Goal: Task Accomplishment & Management: Complete application form

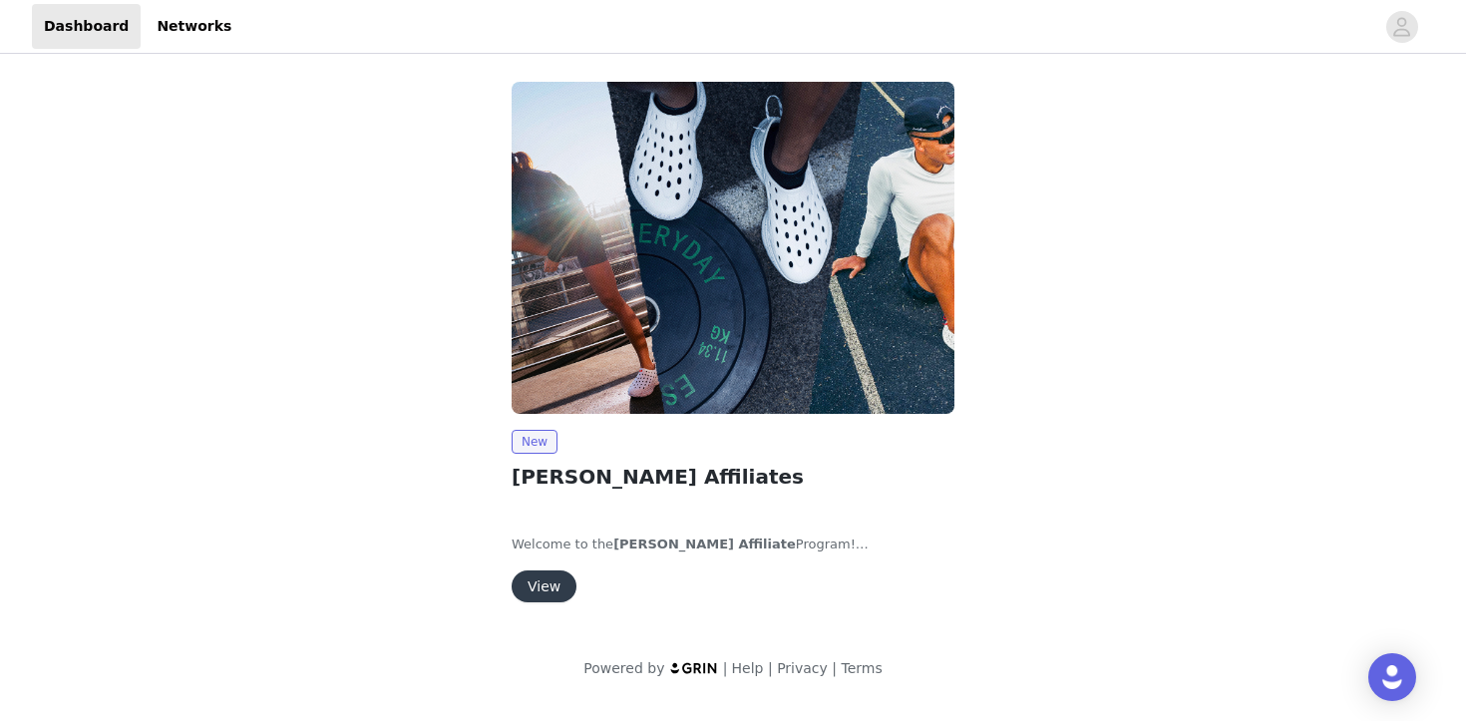
click at [543, 596] on button "View" at bounding box center [544, 586] width 65 height 32
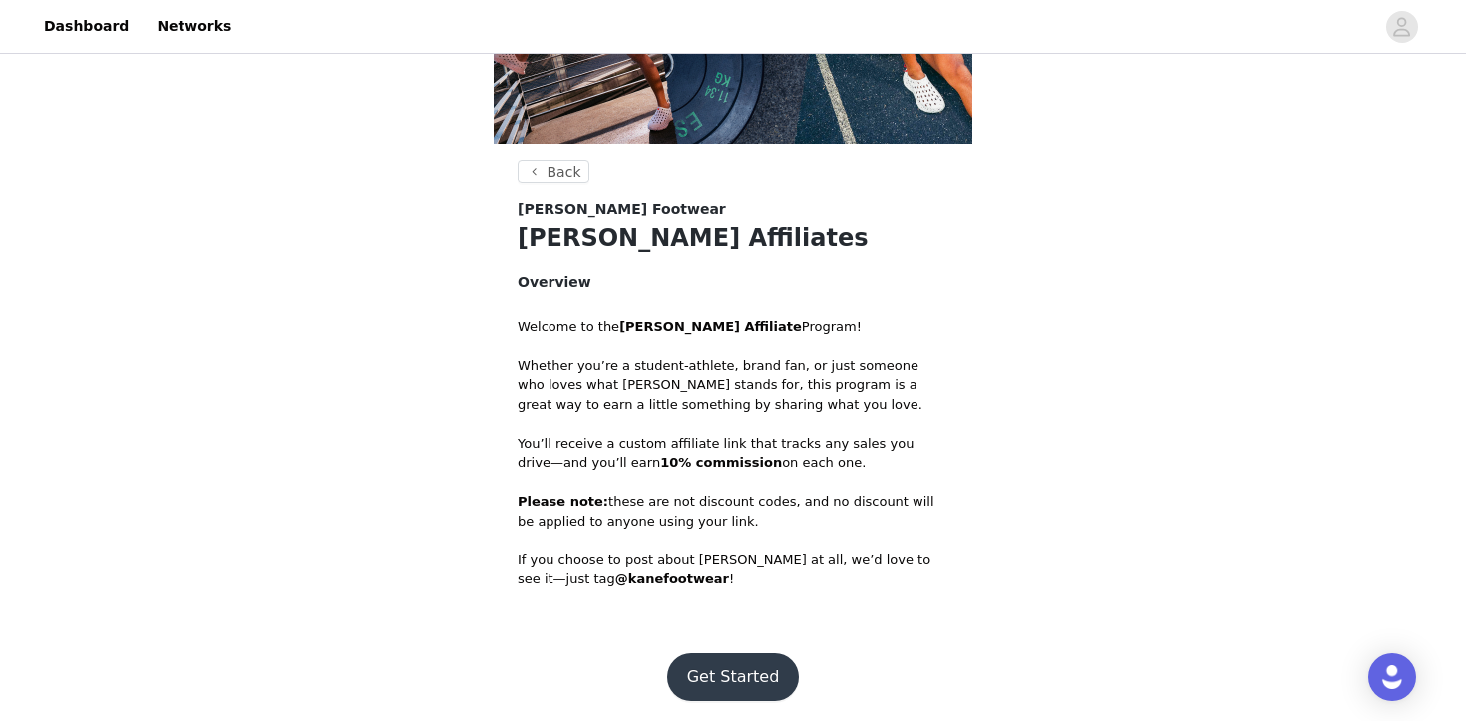
scroll to position [186, 0]
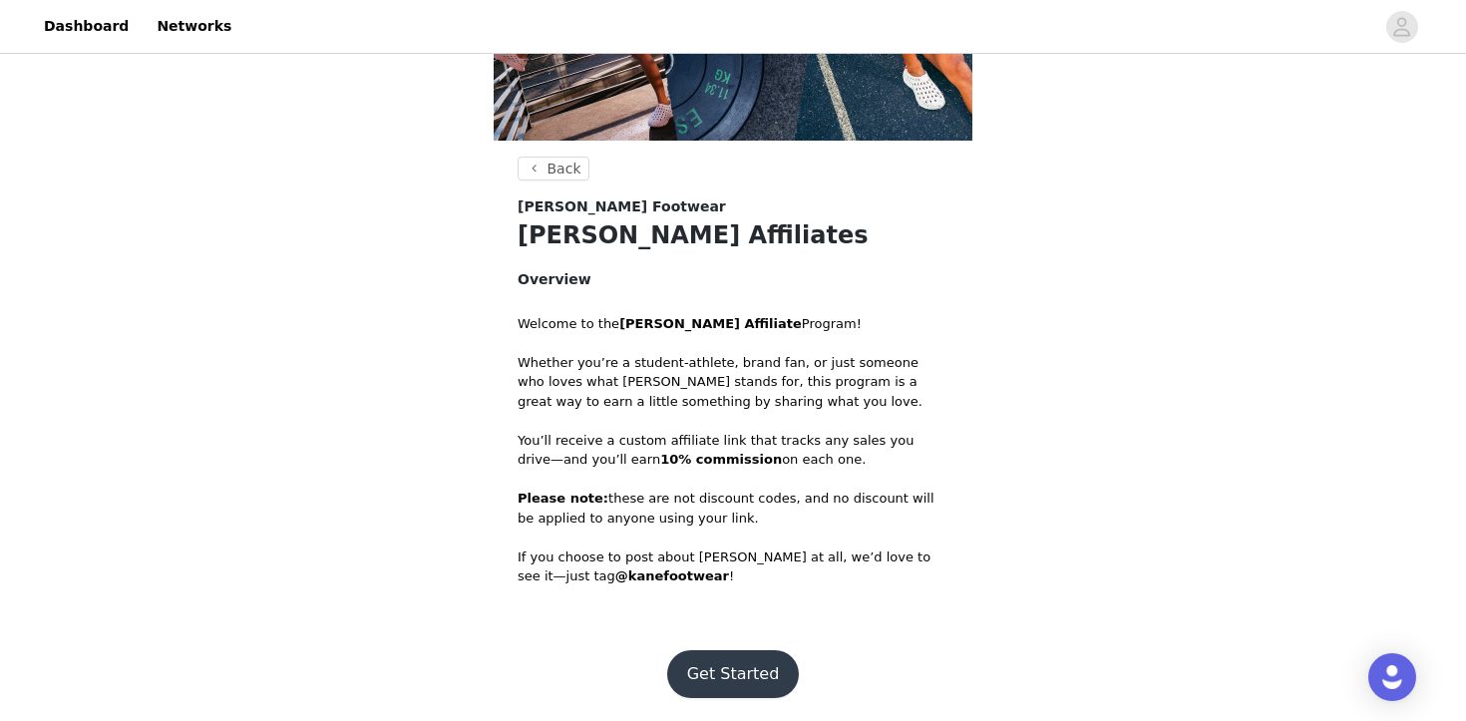
click at [747, 663] on button "Get Started" at bounding box center [733, 674] width 133 height 48
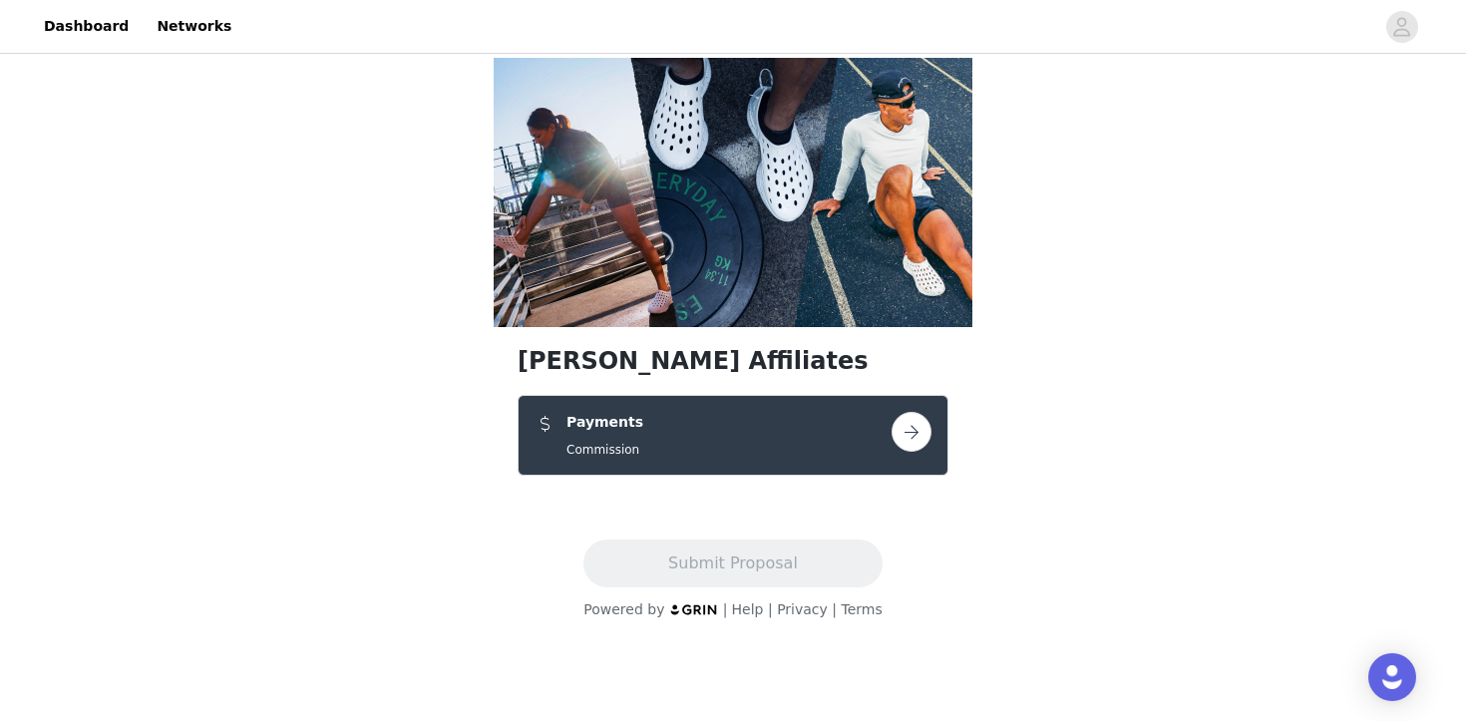
click at [727, 407] on div "Payments Commission" at bounding box center [733, 435] width 431 height 81
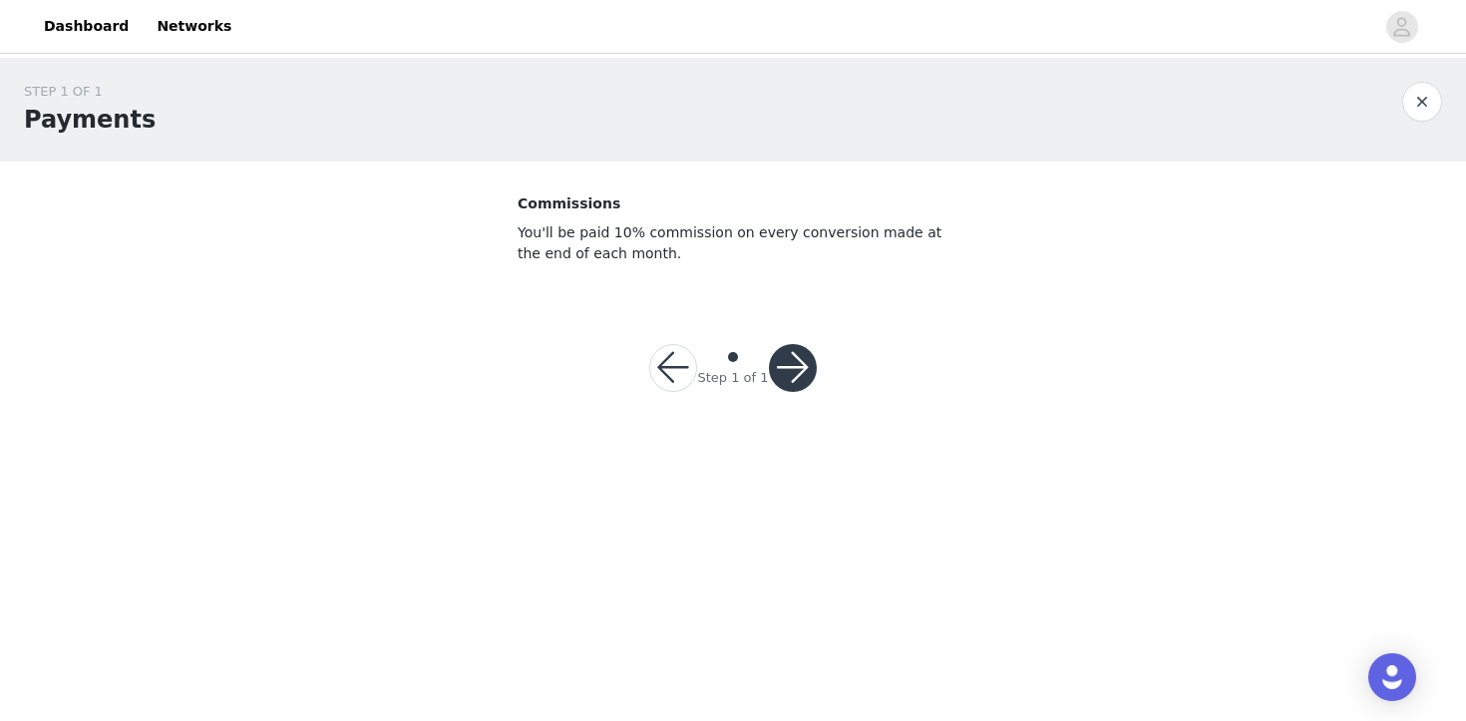
click at [801, 366] on button "button" at bounding box center [793, 368] width 48 height 48
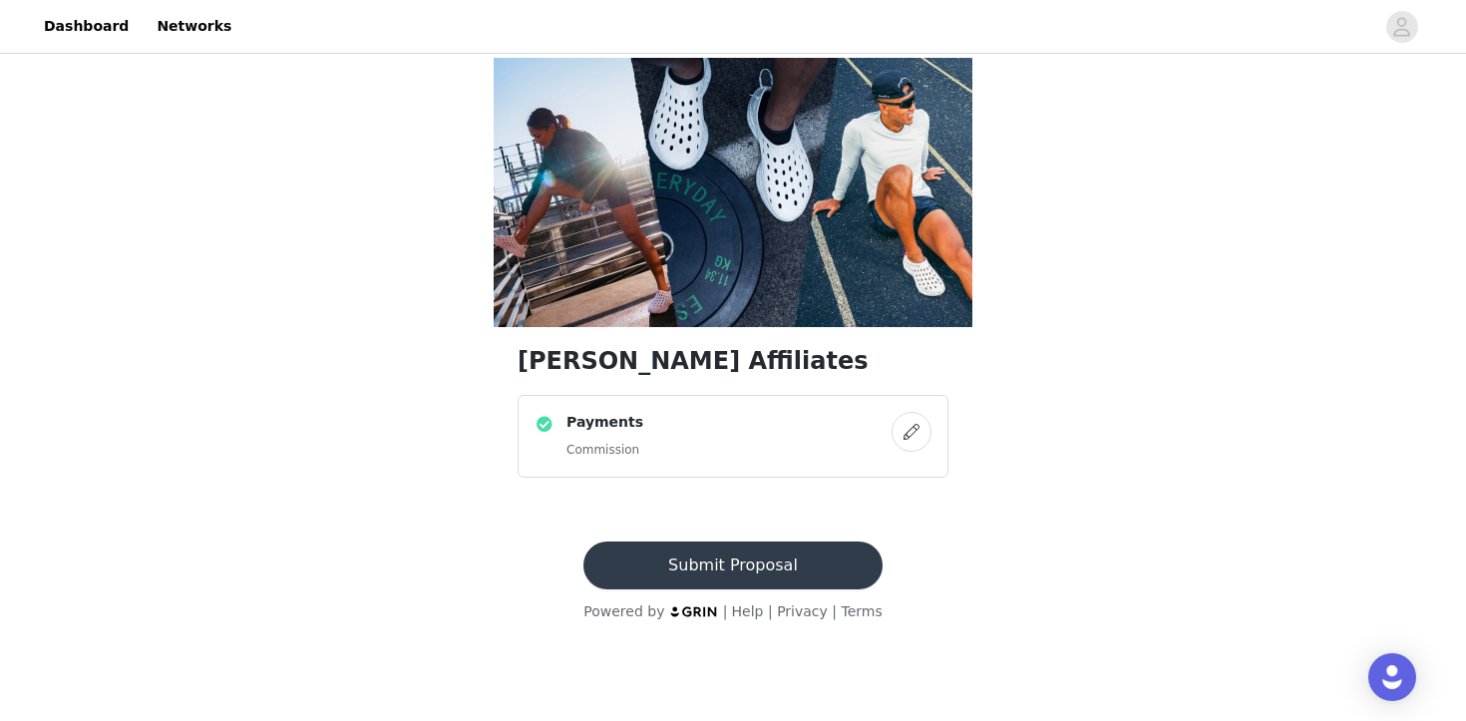
click at [794, 573] on button "Submit Proposal" at bounding box center [732, 566] width 298 height 48
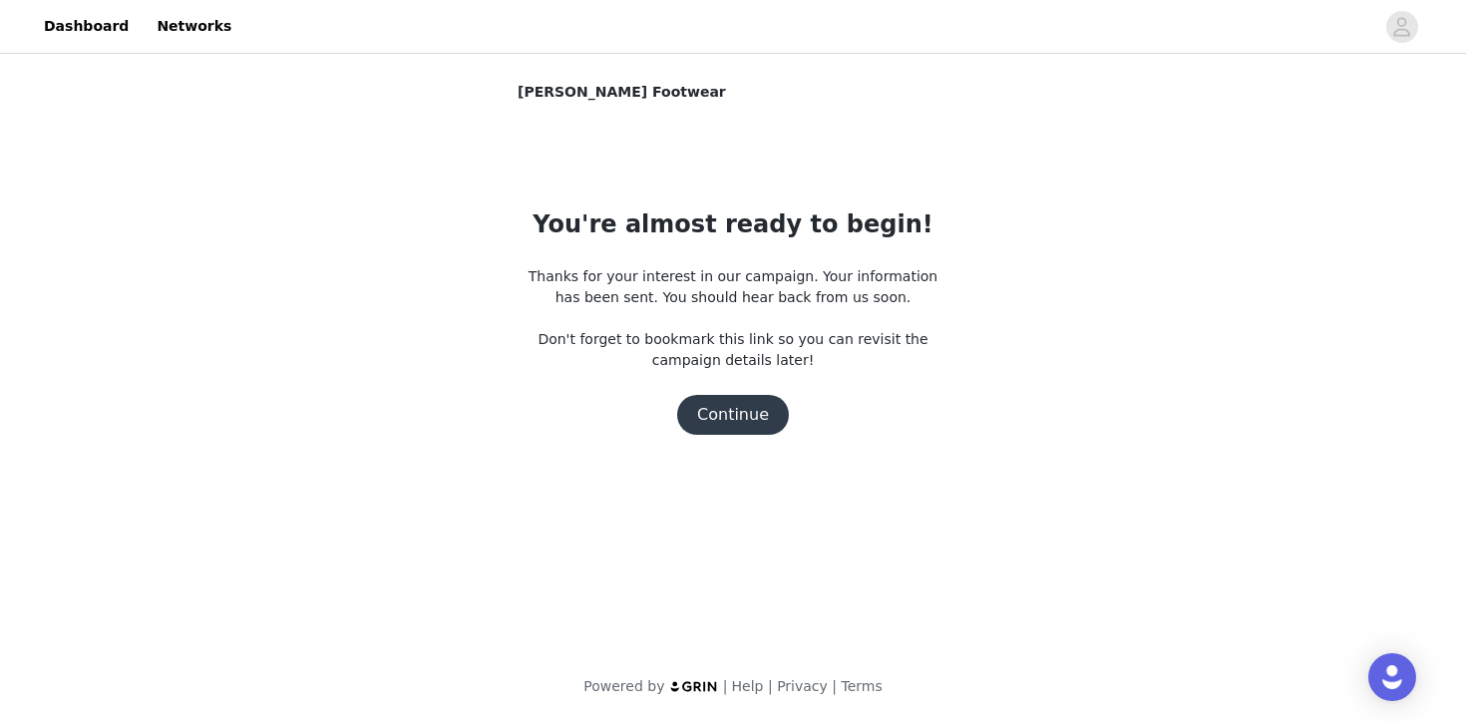
click at [758, 420] on button "Continue" at bounding box center [733, 415] width 112 height 40
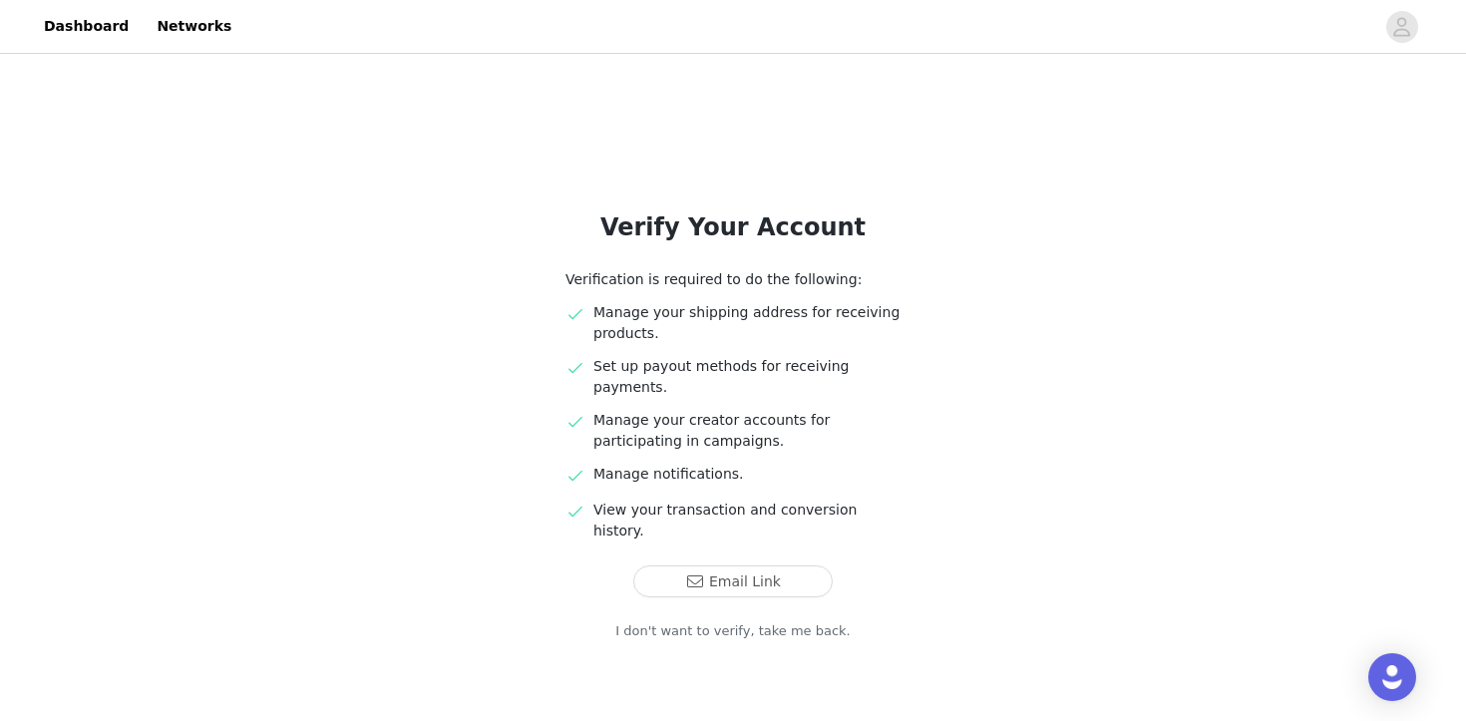
scroll to position [16, 0]
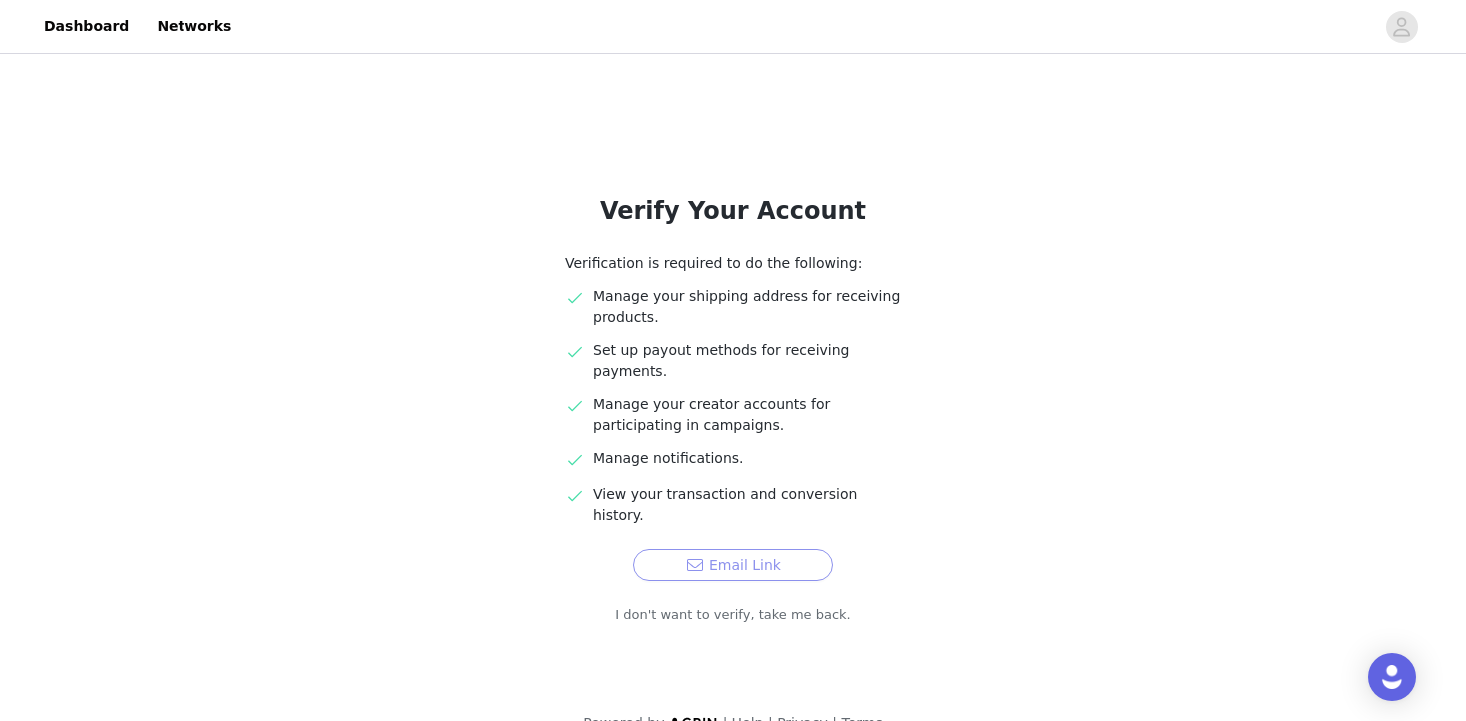
click at [760, 550] on button "Email Link" at bounding box center [732, 566] width 199 height 32
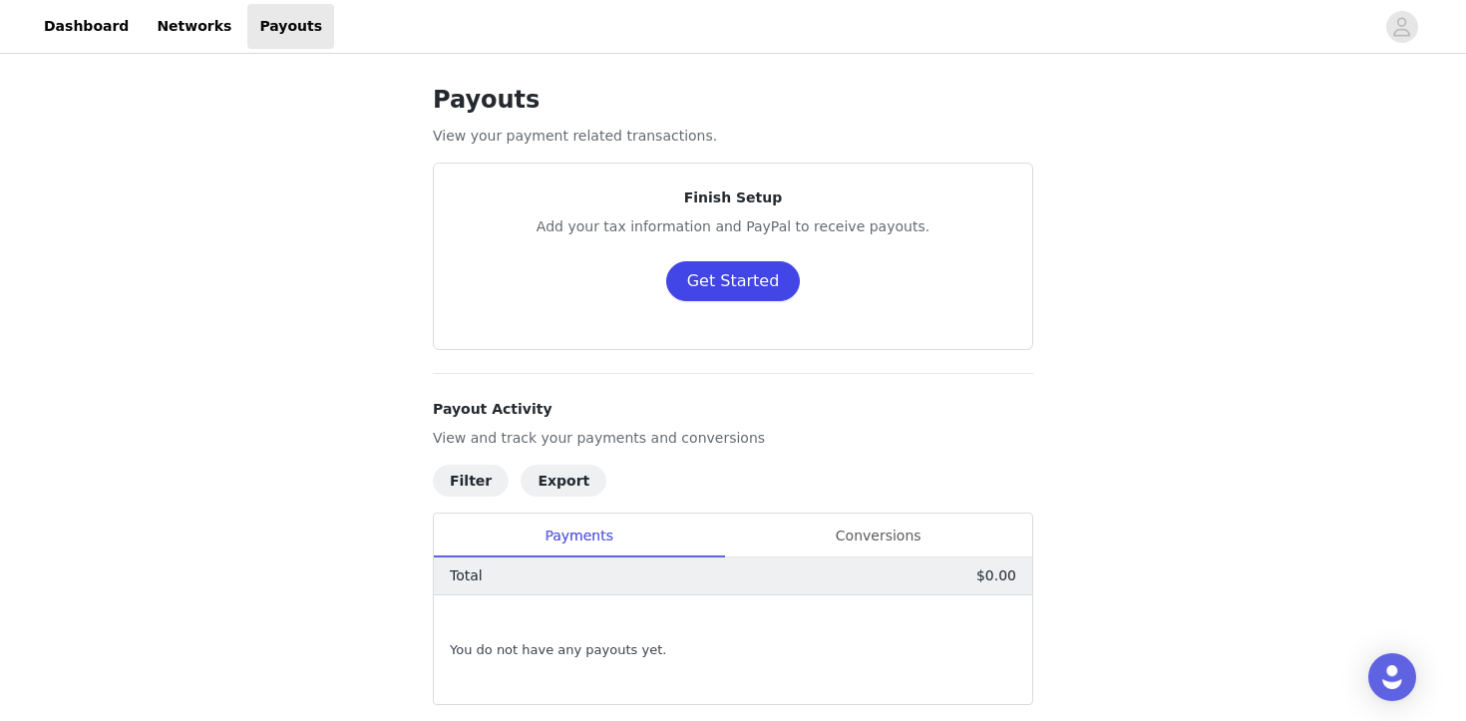
click at [754, 288] on button "Get Started" at bounding box center [733, 281] width 135 height 40
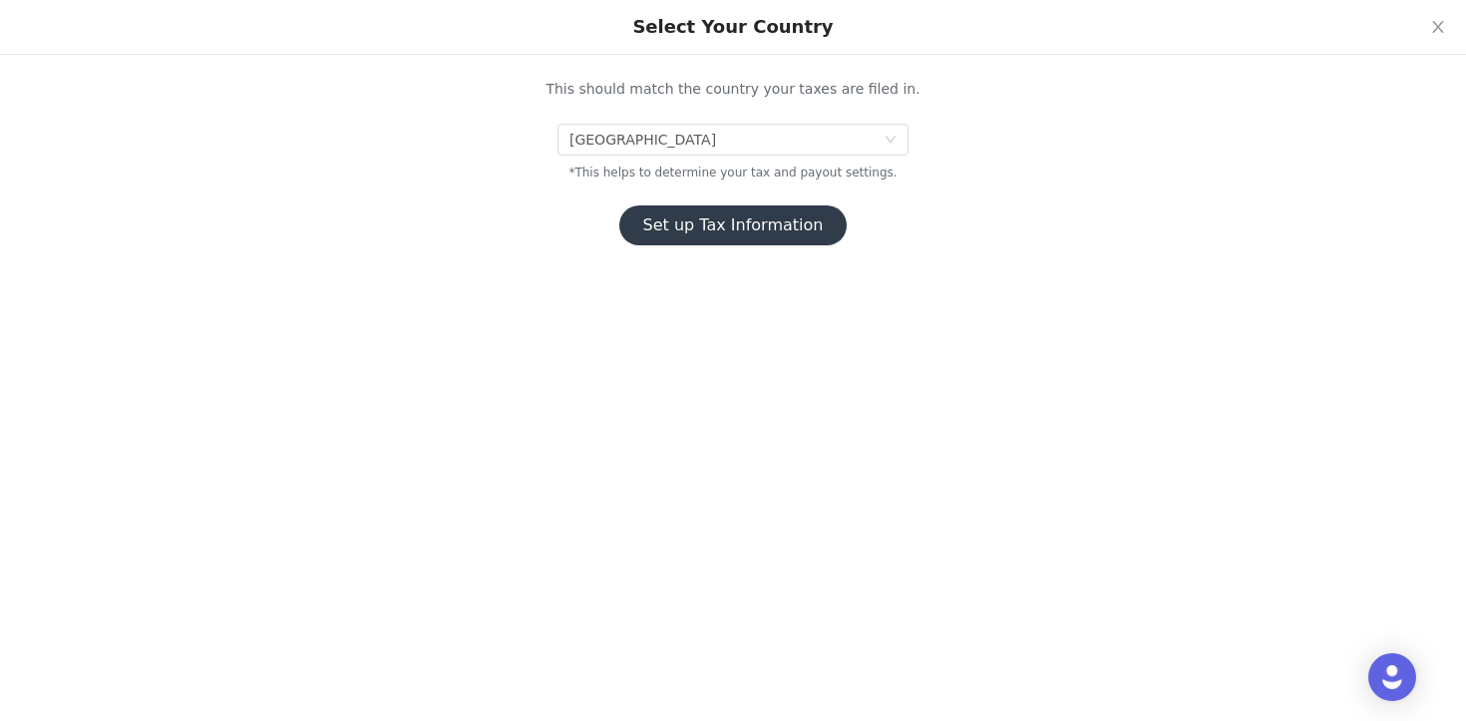
click at [755, 220] on button "Set up Tax Information" at bounding box center [733, 225] width 228 height 40
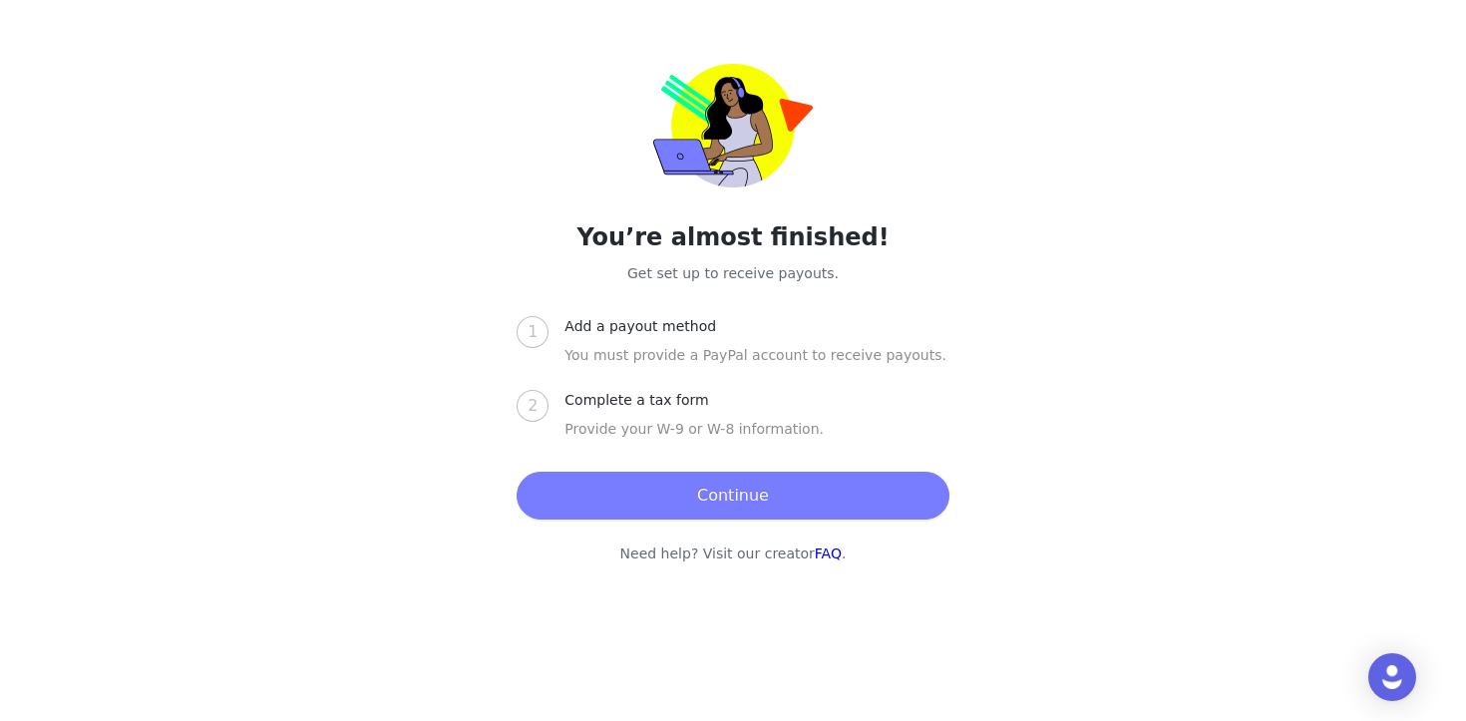
click at [745, 511] on button "Continue" at bounding box center [733, 496] width 432 height 48
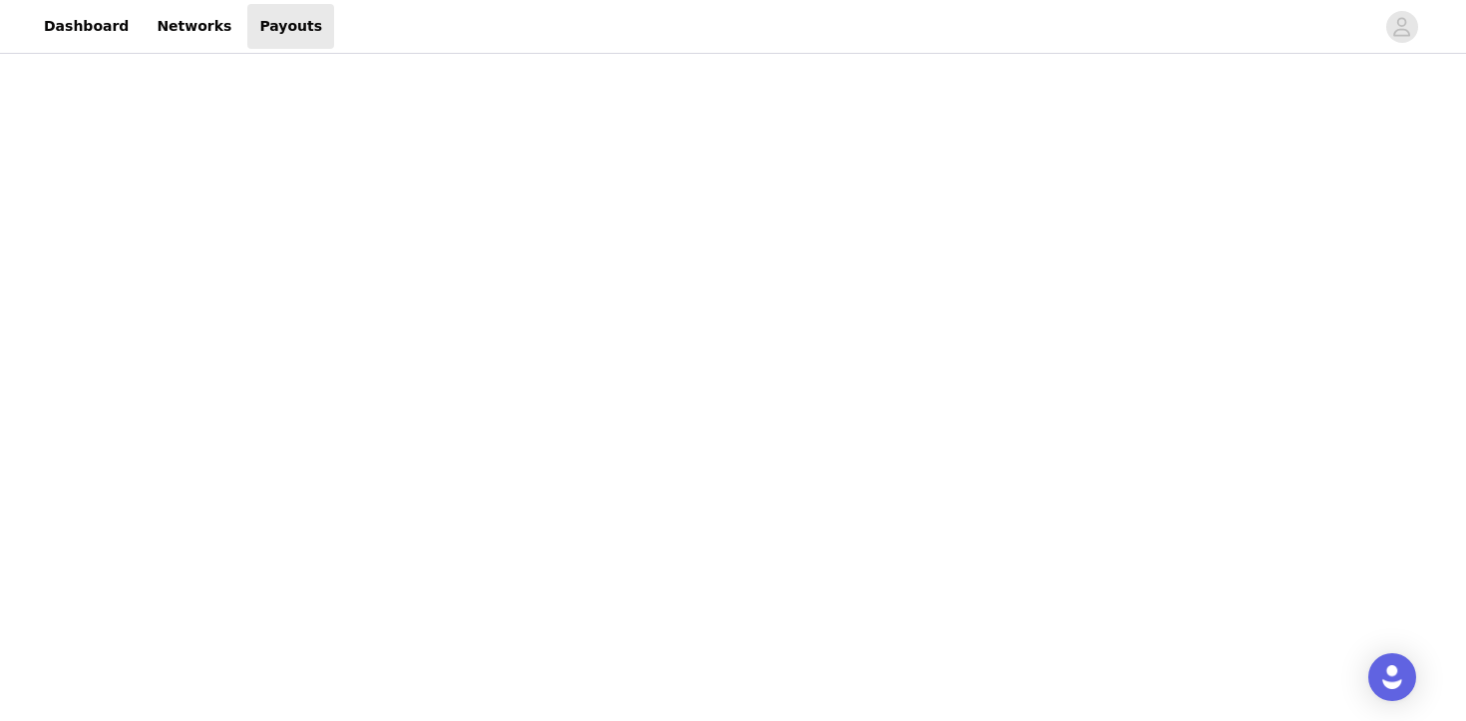
scroll to position [815, 0]
click at [1111, 324] on div "Payouts View your payment related transactions. Payout Activity View and track …" at bounding box center [733, 287] width 1466 height 2088
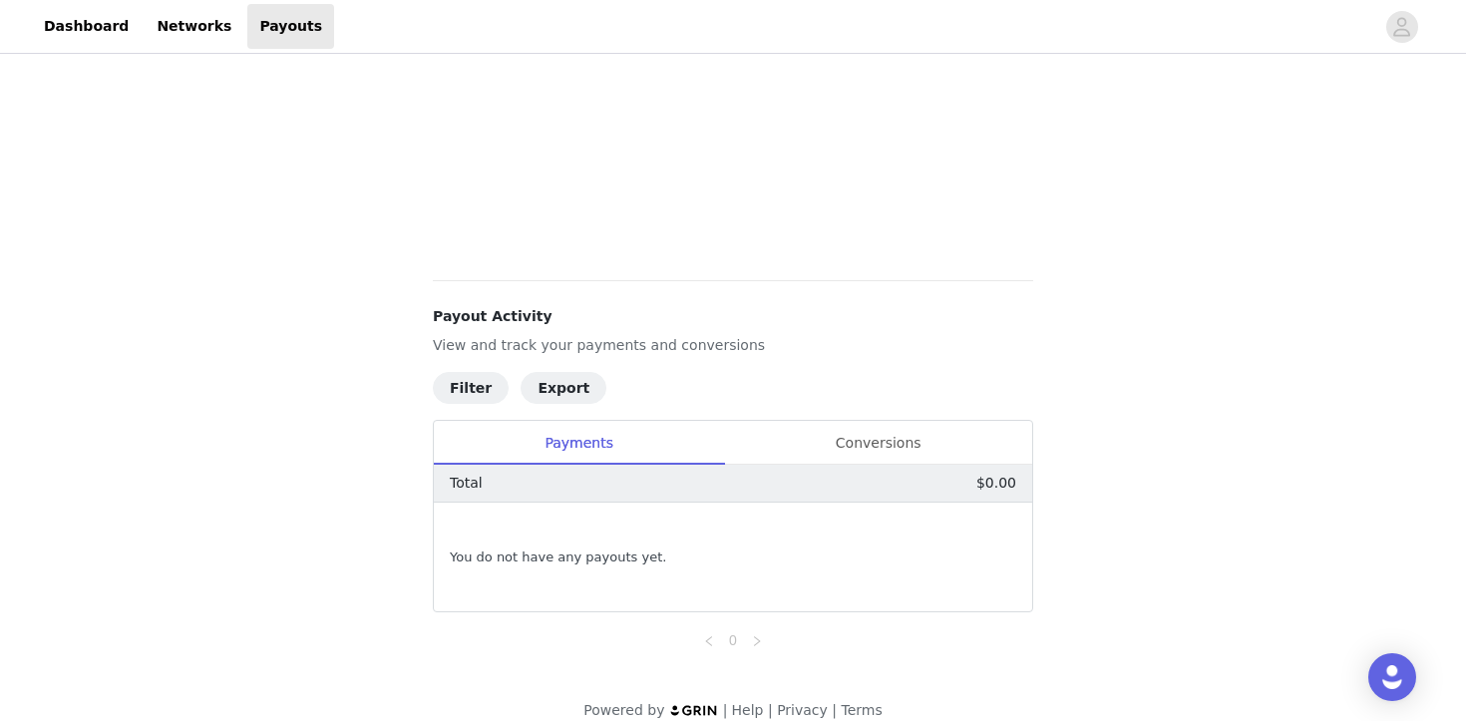
scroll to position [567, 0]
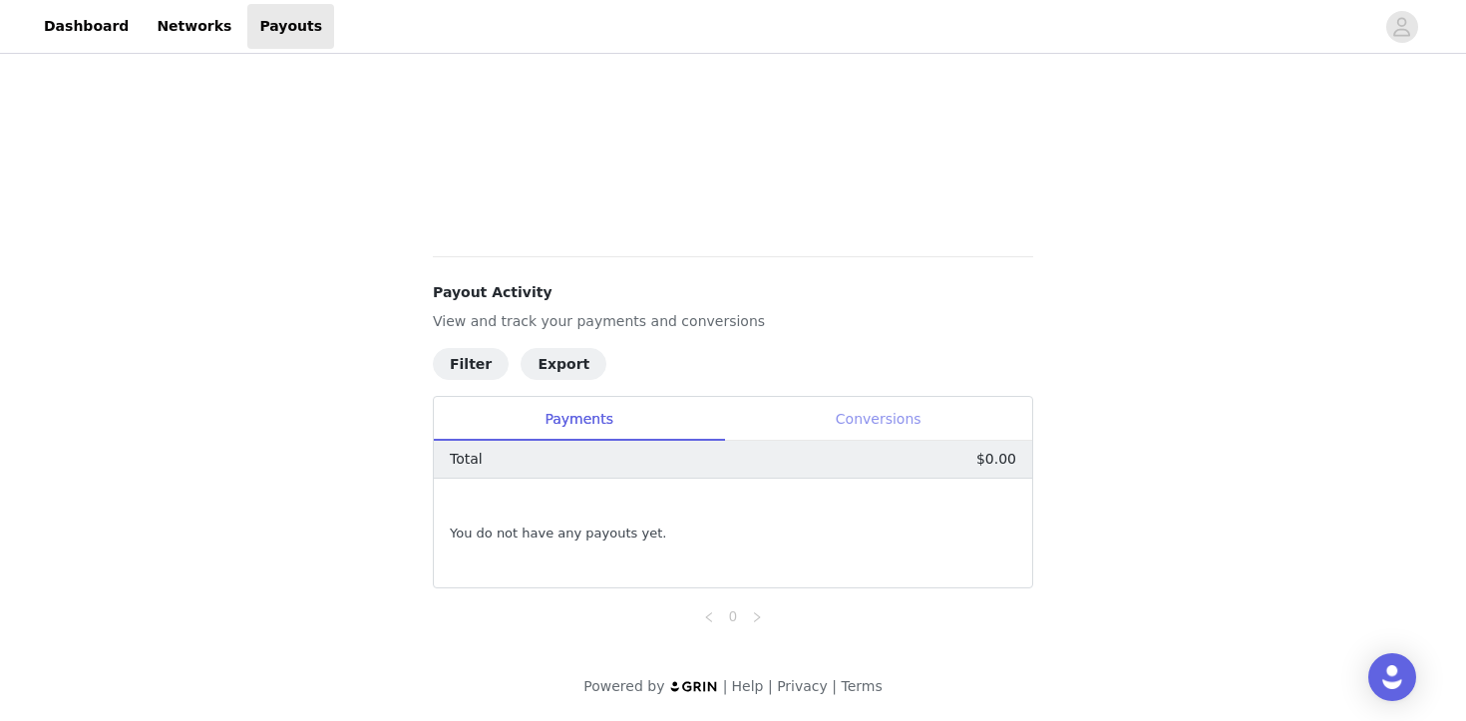
click at [873, 430] on div "Conversions" at bounding box center [878, 419] width 308 height 45
click at [569, 413] on div "Payments" at bounding box center [579, 419] width 290 height 45
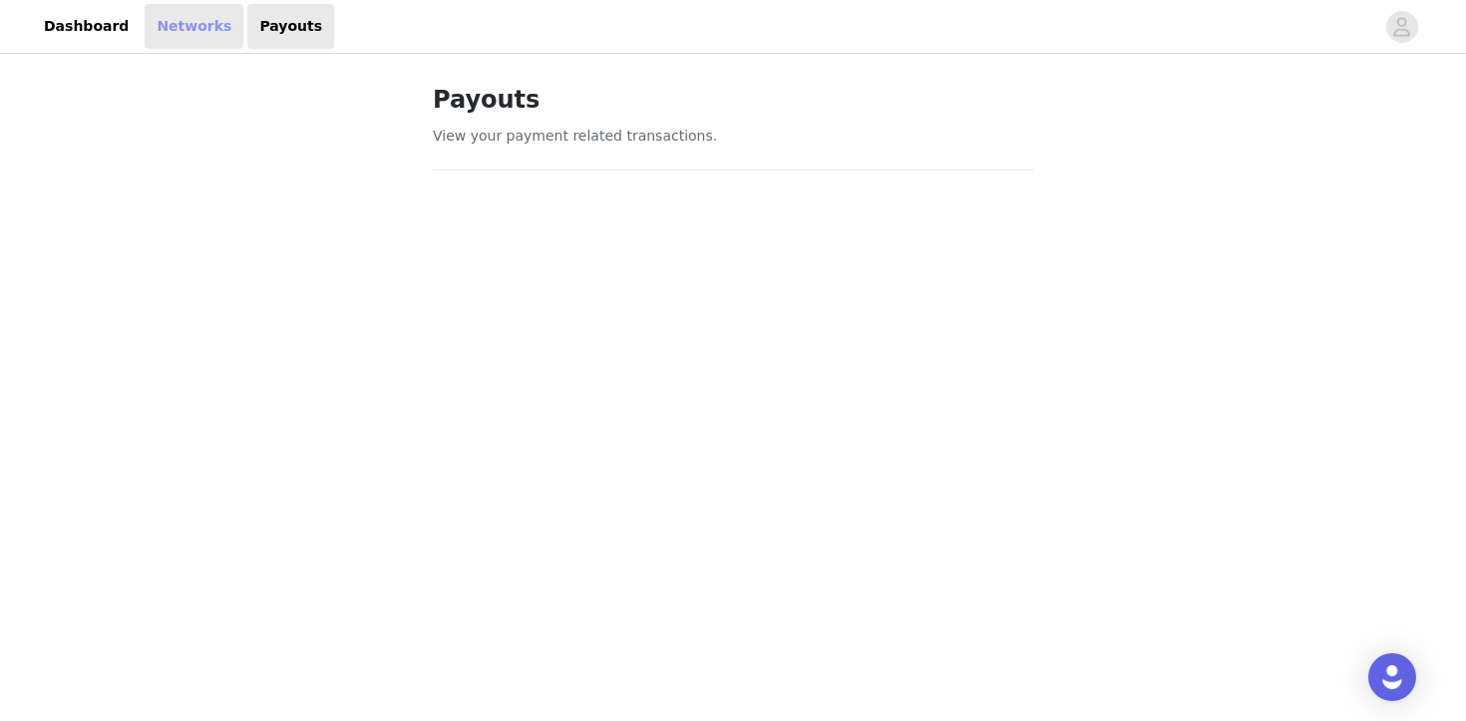
click at [168, 17] on link "Networks" at bounding box center [194, 26] width 99 height 45
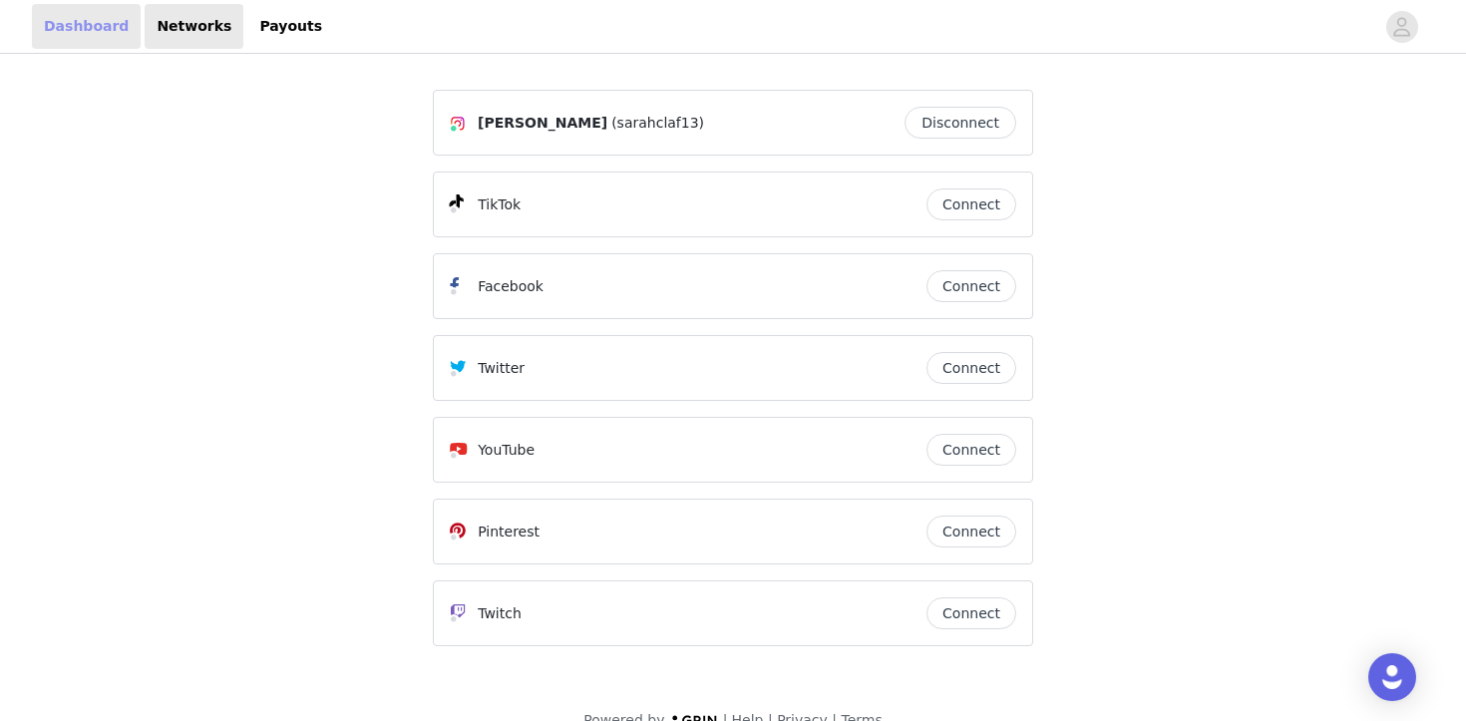
click at [80, 28] on link "Dashboard" at bounding box center [86, 26] width 109 height 45
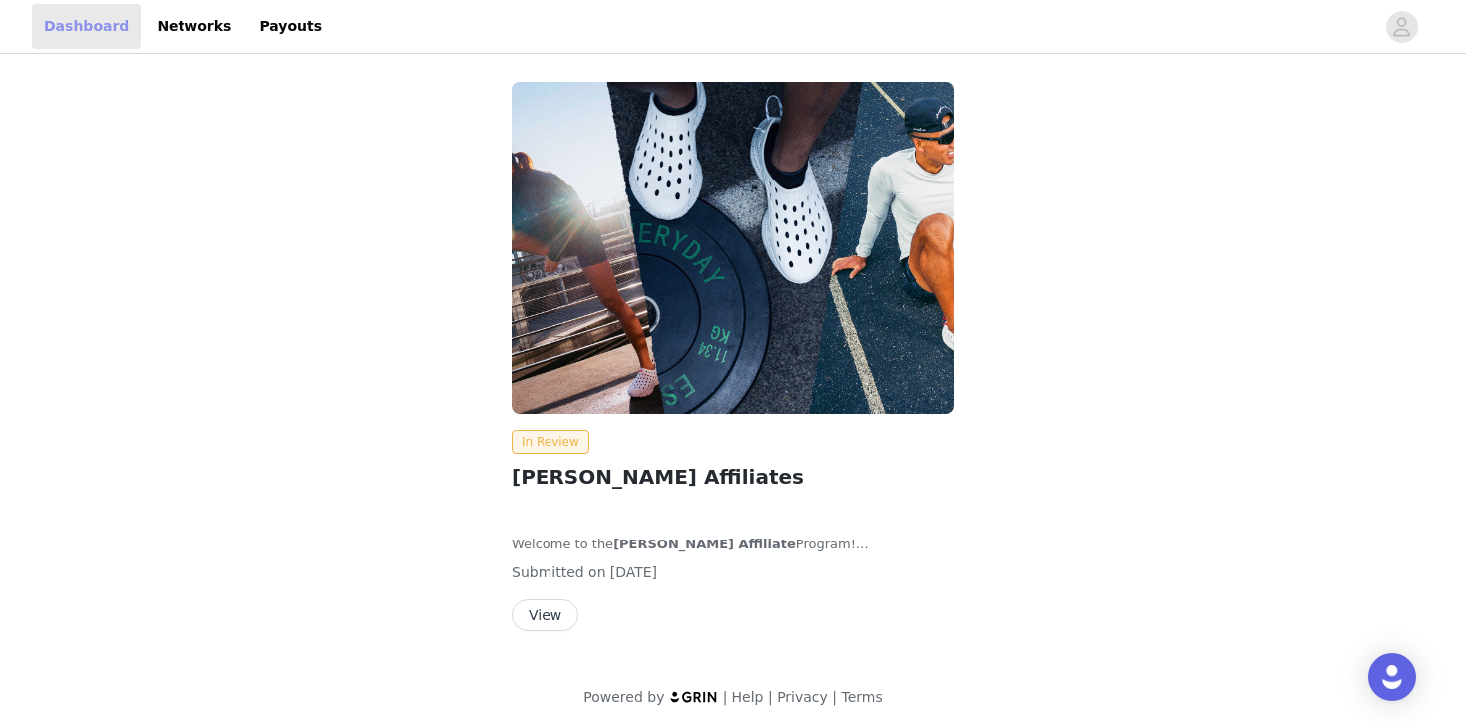
scroll to position [10, 0]
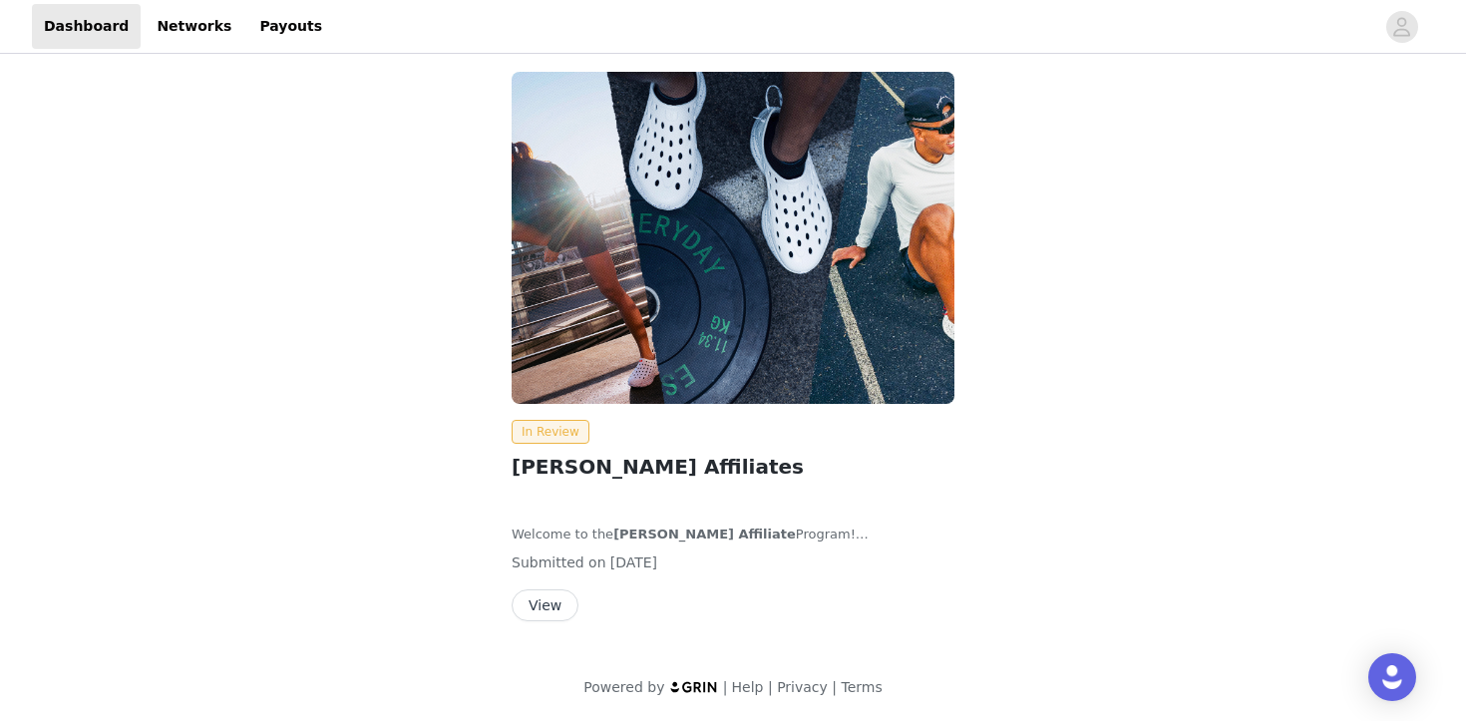
click at [554, 598] on button "View" at bounding box center [545, 605] width 67 height 32
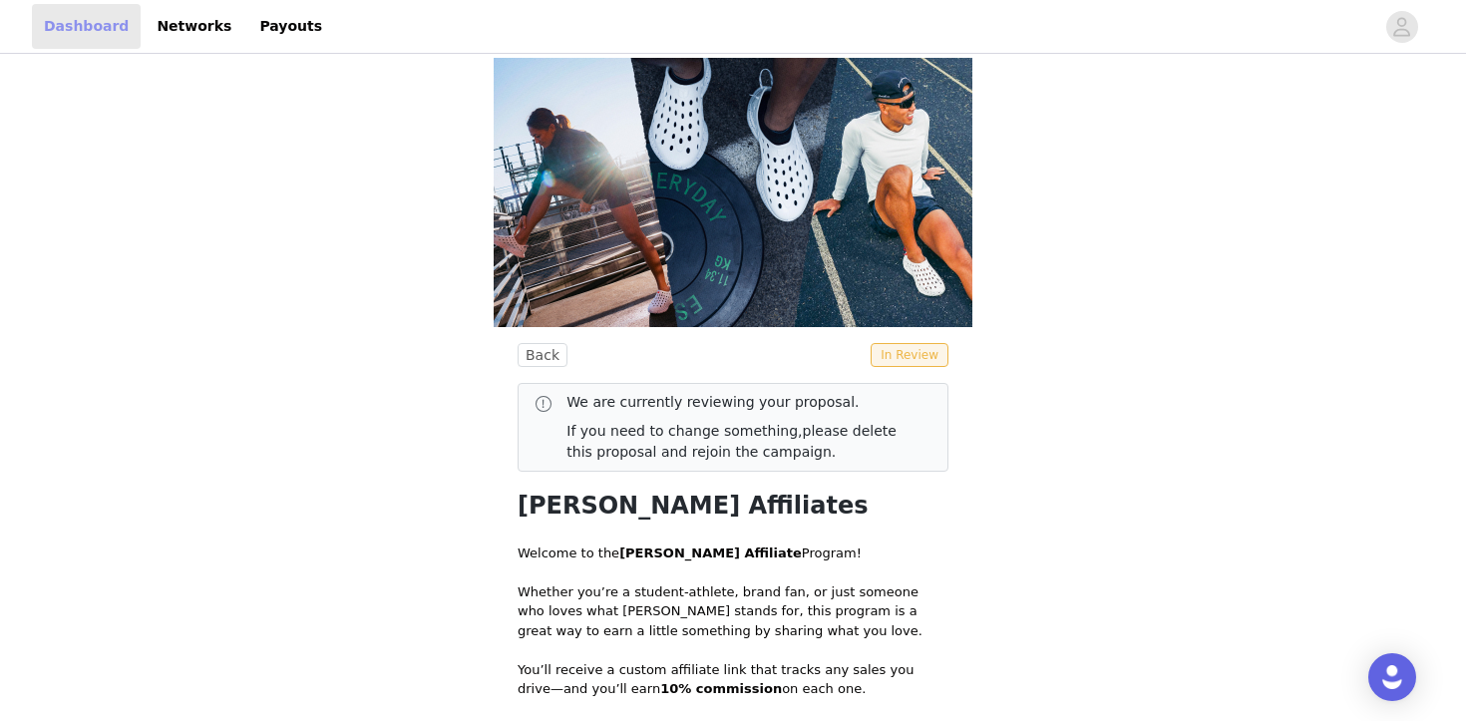
click at [89, 39] on link "Dashboard" at bounding box center [86, 26] width 109 height 45
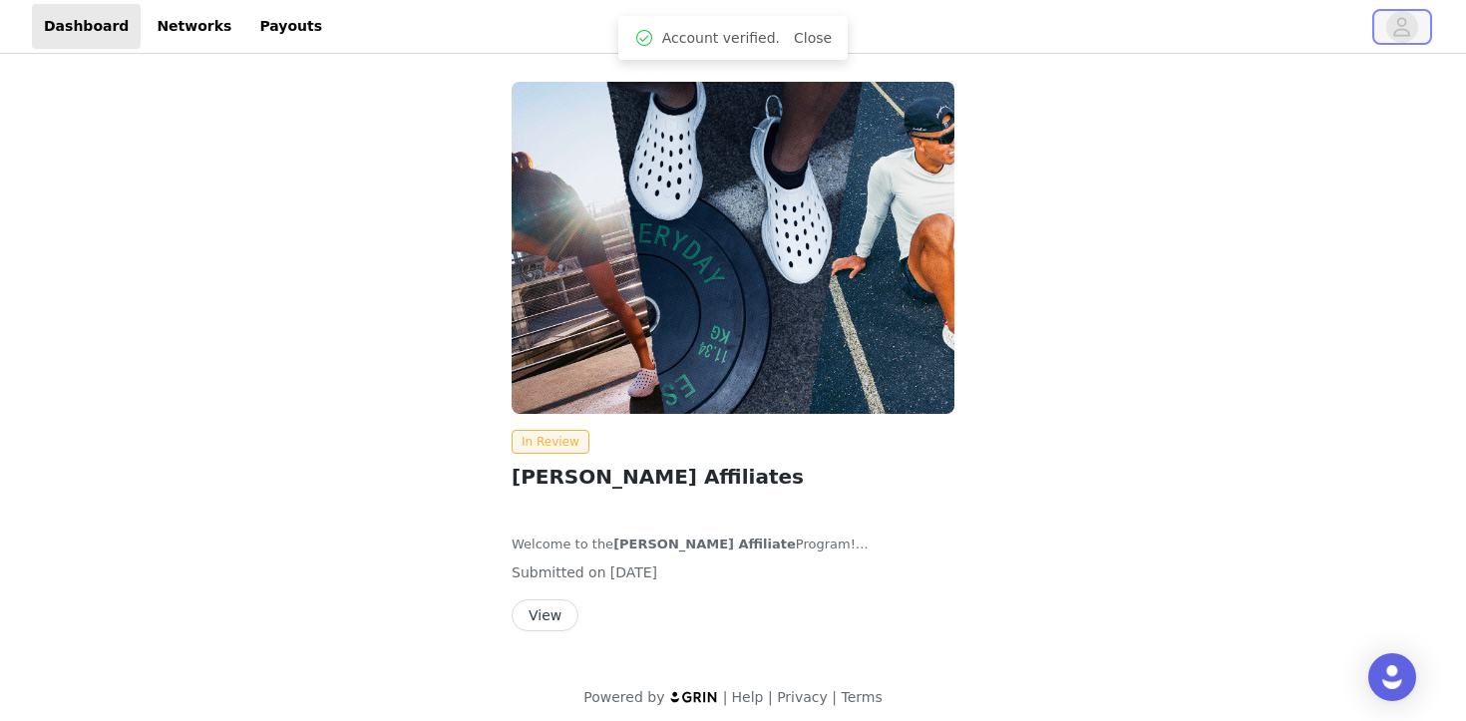
click at [1390, 38] on button "button" at bounding box center [1402, 27] width 56 height 32
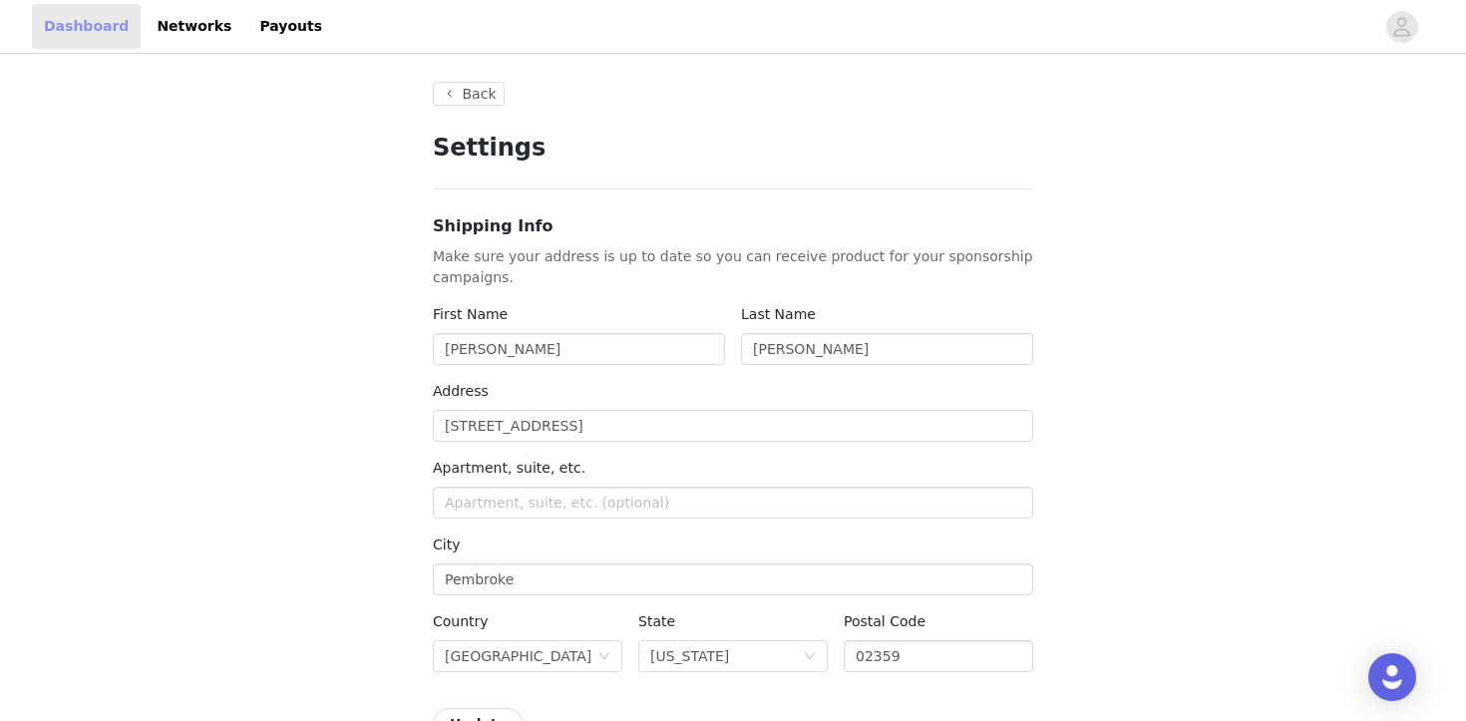
click at [106, 30] on link "Dashboard" at bounding box center [86, 26] width 109 height 45
